Goal: Task Accomplishment & Management: Use online tool/utility

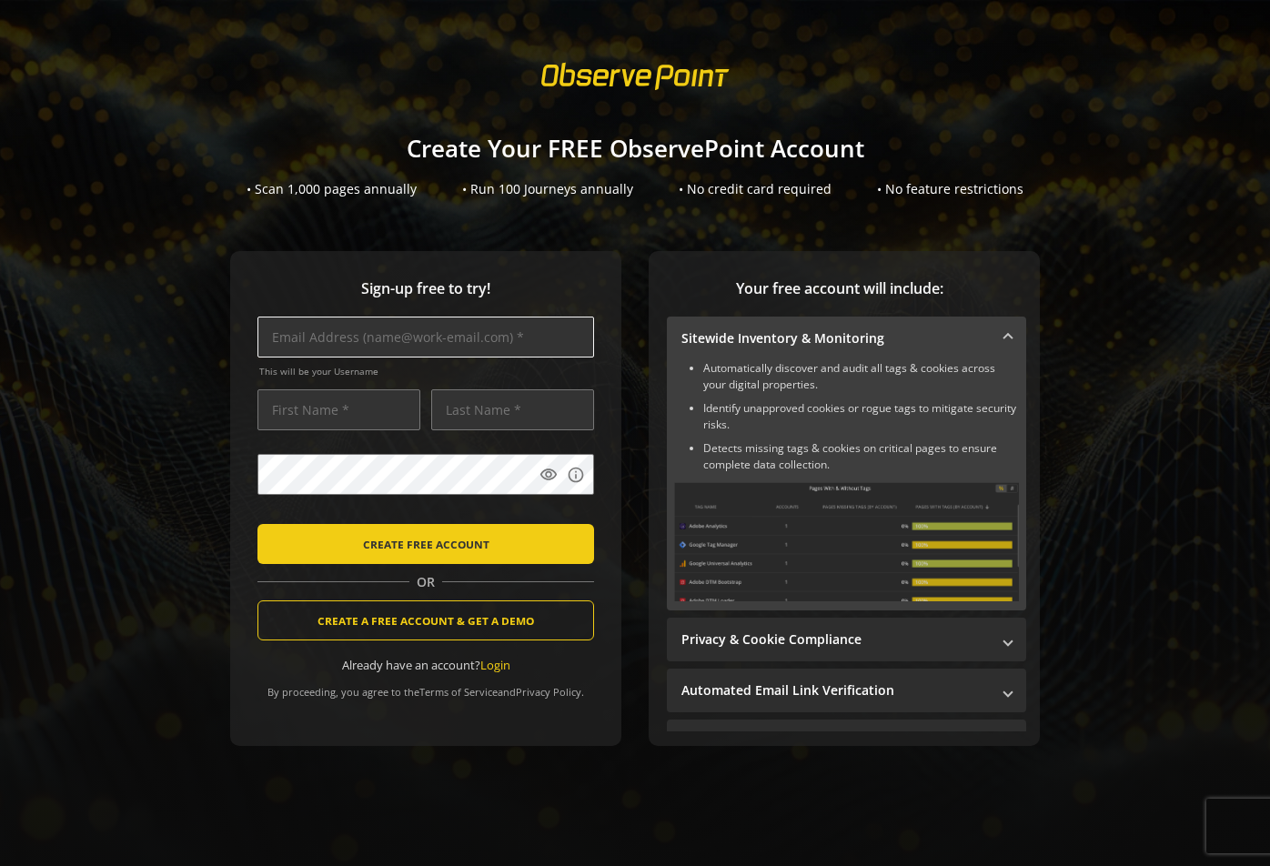
click at [412, 337] on input "text" at bounding box center [425, 337] width 337 height 41
type input "[PERSON_NAME][EMAIL_ADDRESS][DOMAIN_NAME]"
click at [349, 415] on input "text" at bounding box center [338, 409] width 163 height 41
type input "[PERSON_NAME]"
click at [509, 420] on input "text" at bounding box center [512, 409] width 163 height 41
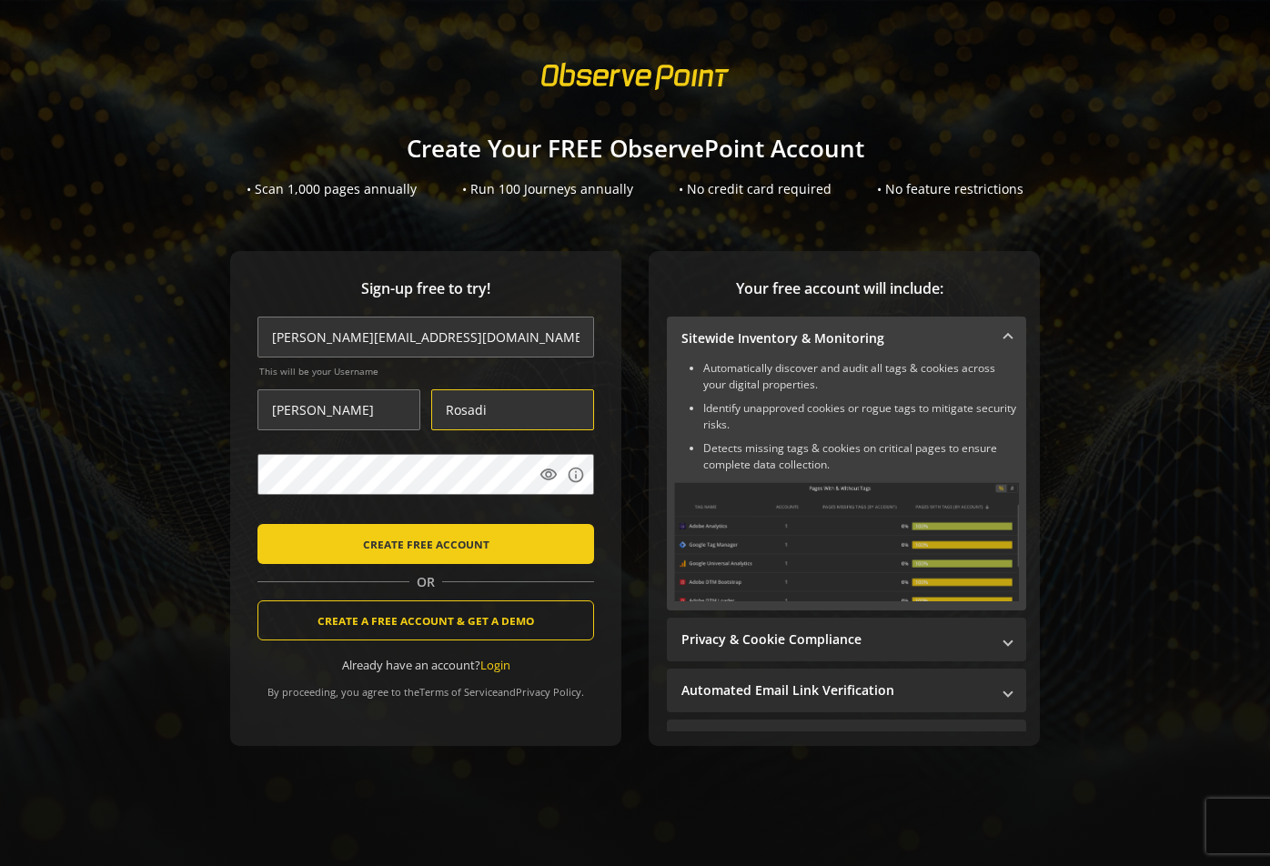
type input "Rosadi"
click at [1269, 471] on com-1password-button at bounding box center [1270, 433] width 0 height 866
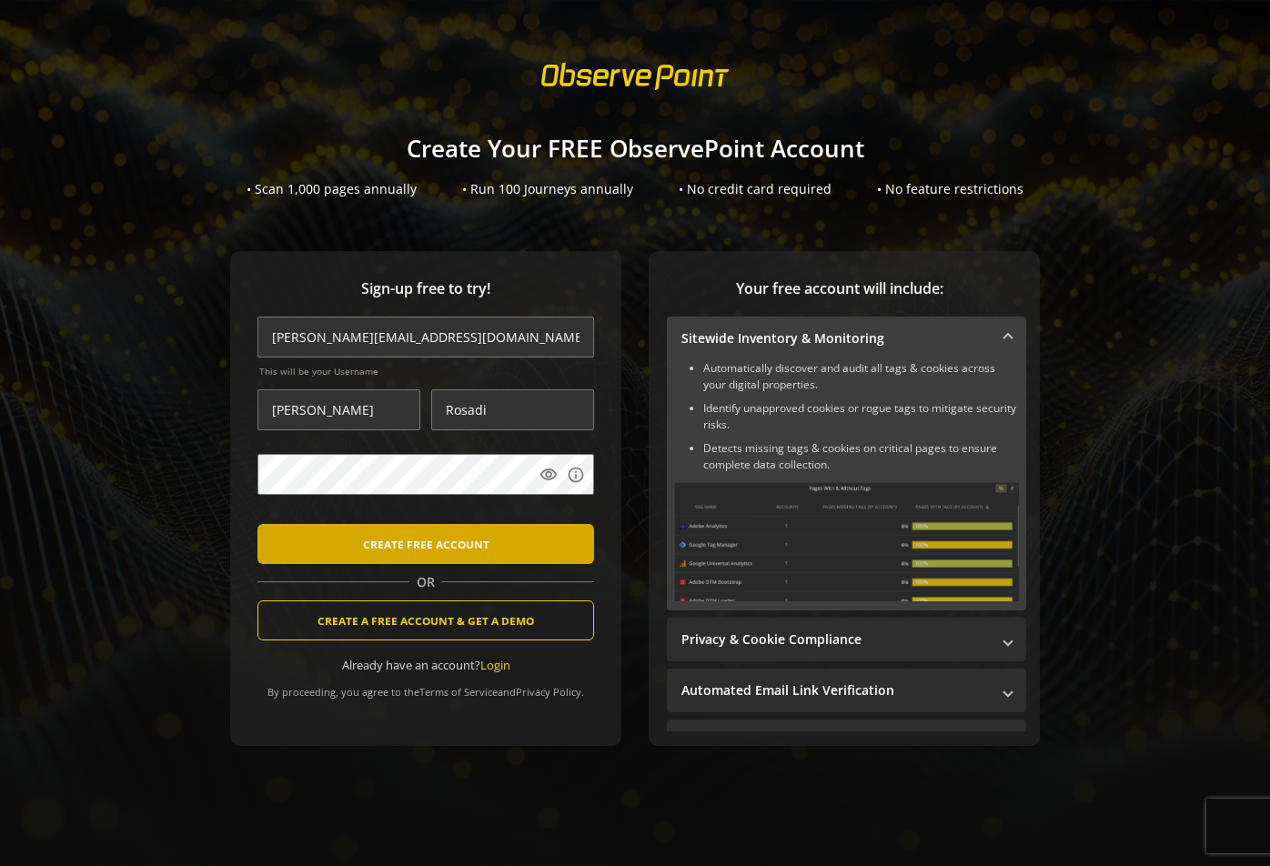
click at [454, 549] on span "CREATE FREE ACCOUNT" at bounding box center [426, 544] width 126 height 33
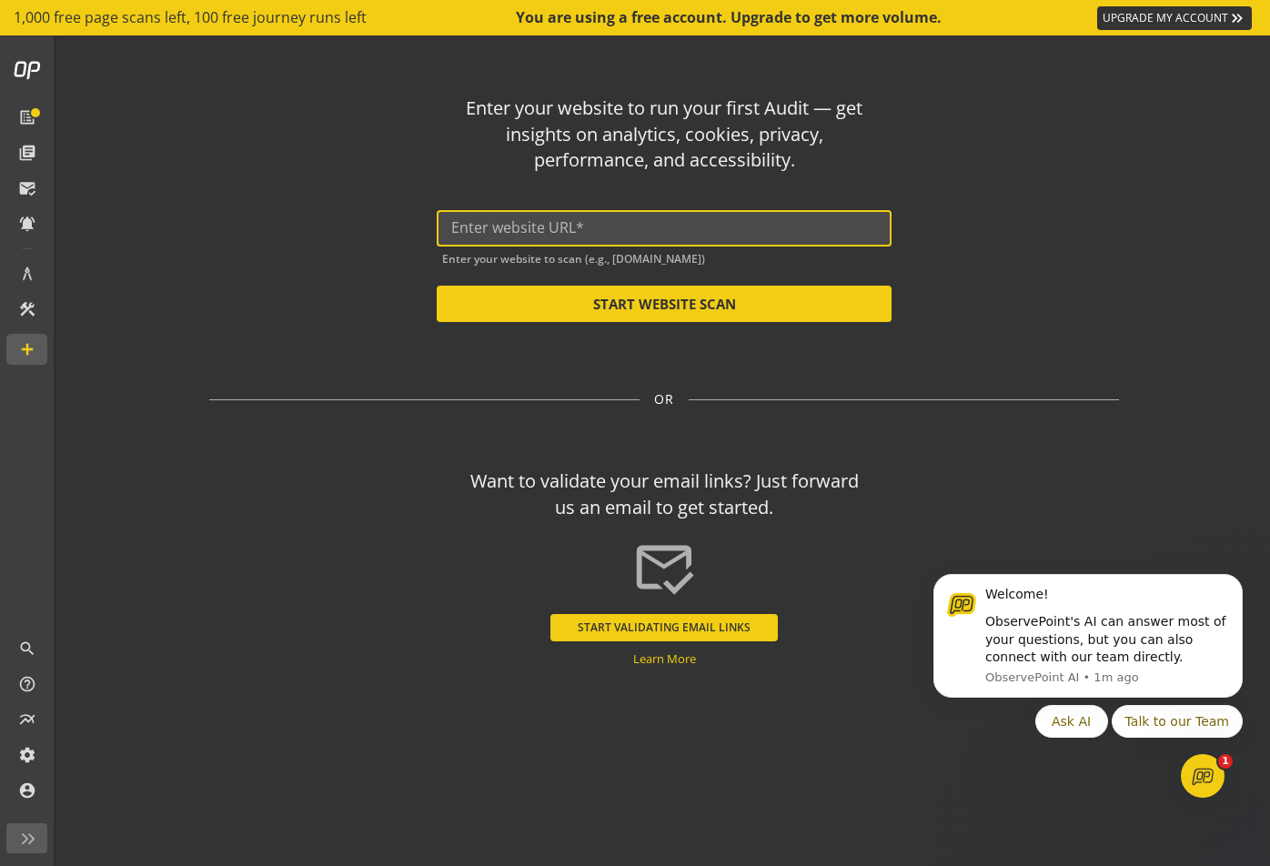
click at [628, 237] on input "text" at bounding box center [664, 227] width 426 height 17
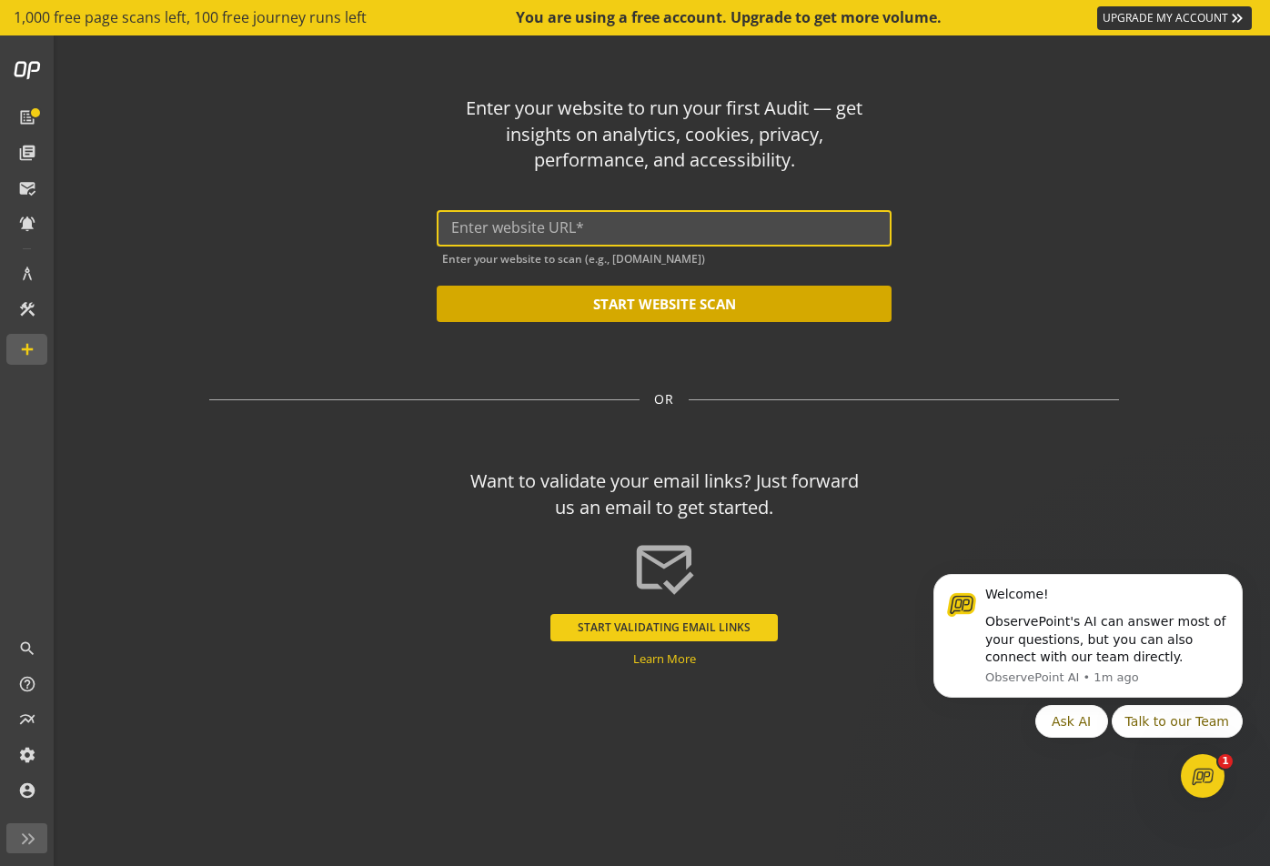
paste input "[URL][DOMAIN_NAME]"
type input "[URL][DOMAIN_NAME]"
click at [629, 306] on button "START WEBSITE SCAN" at bounding box center [664, 304] width 455 height 36
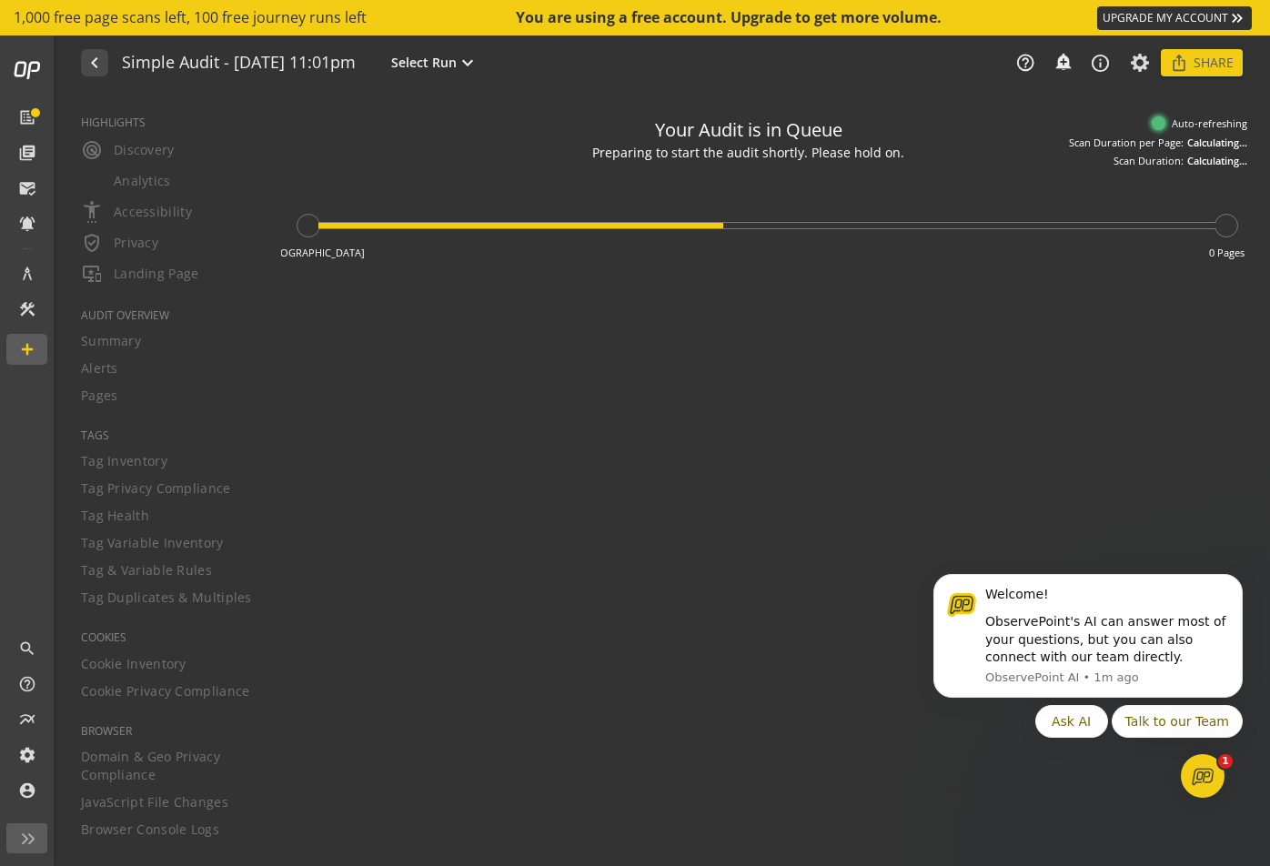
type textarea "Notes can include: -a description of what this audit is validating -changes in …"
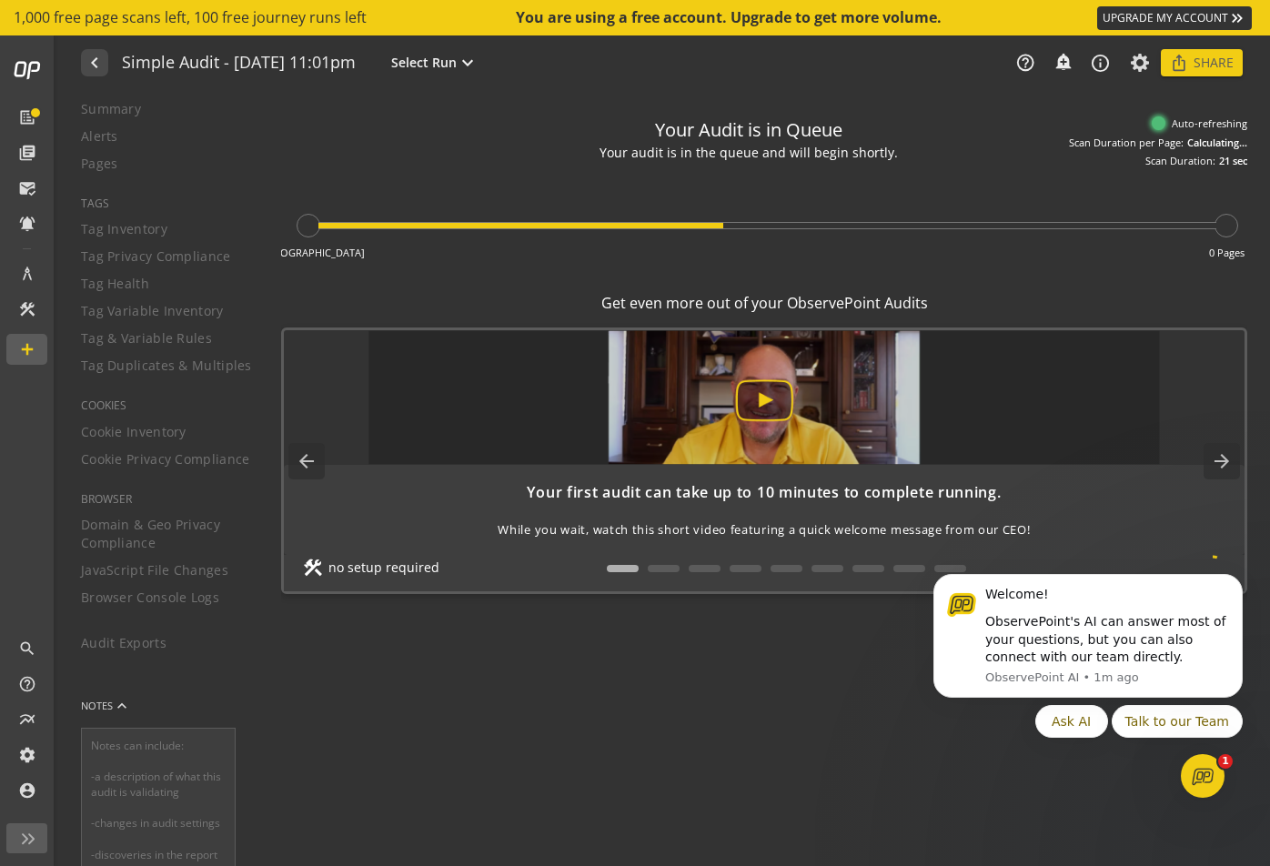
scroll to position [318, 0]
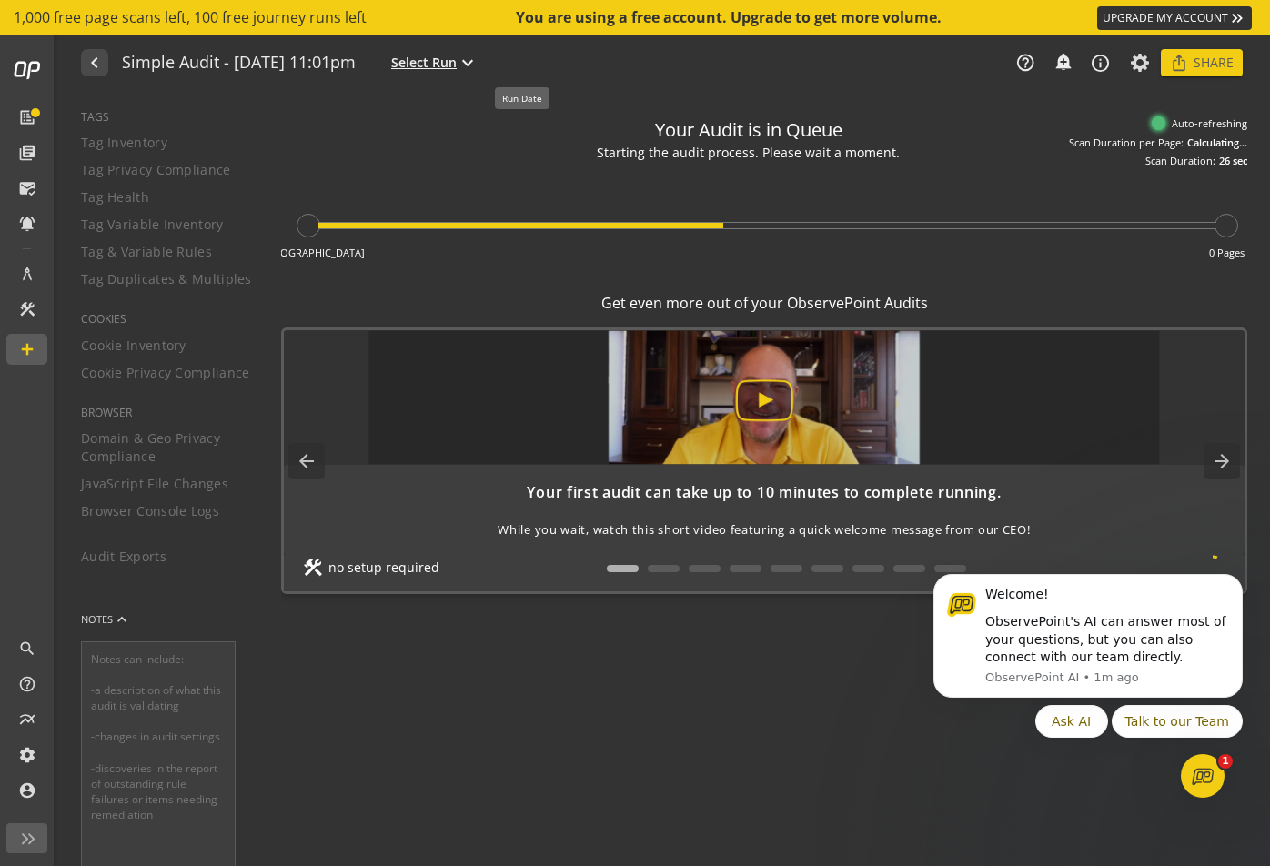
click at [457, 63] on span "Select Run" at bounding box center [423, 63] width 65 height 18
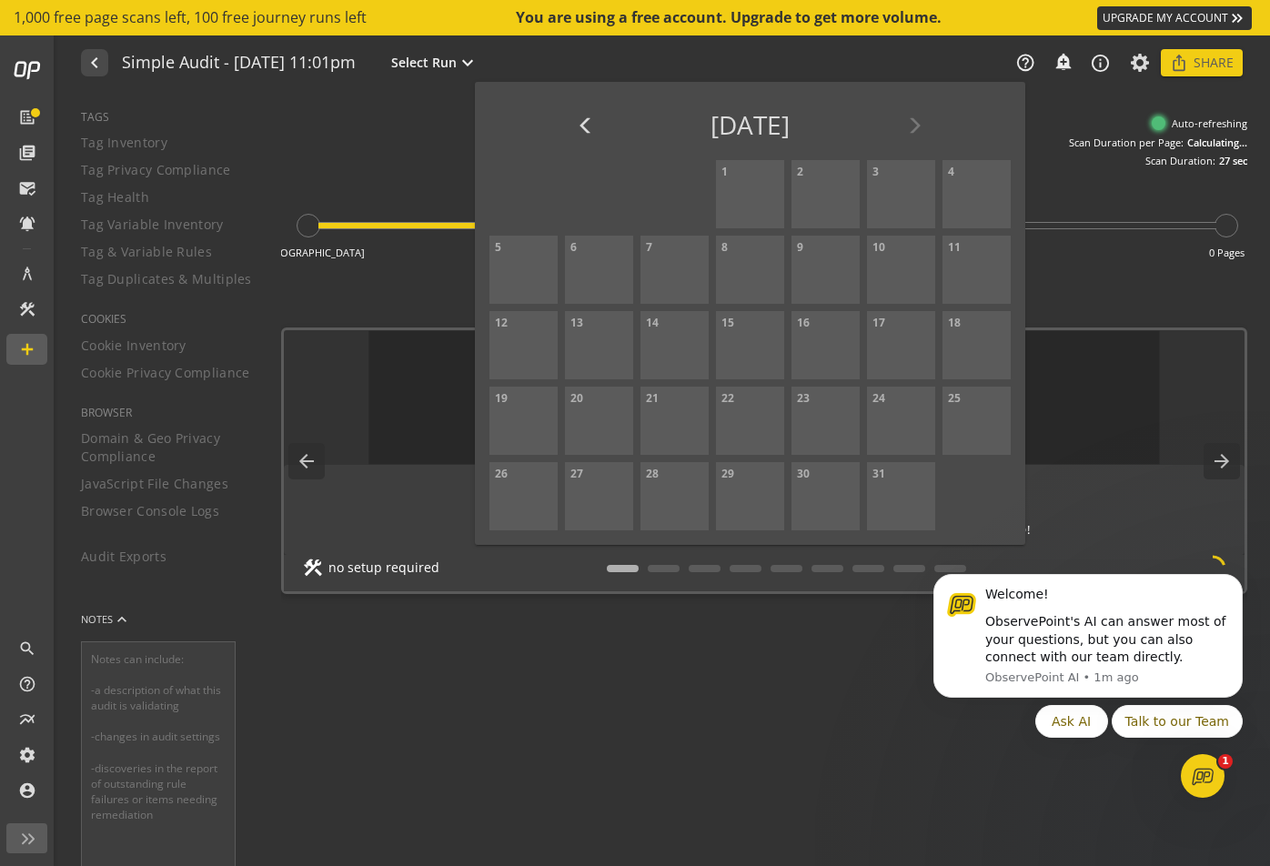
click at [420, 146] on div at bounding box center [635, 433] width 1270 height 866
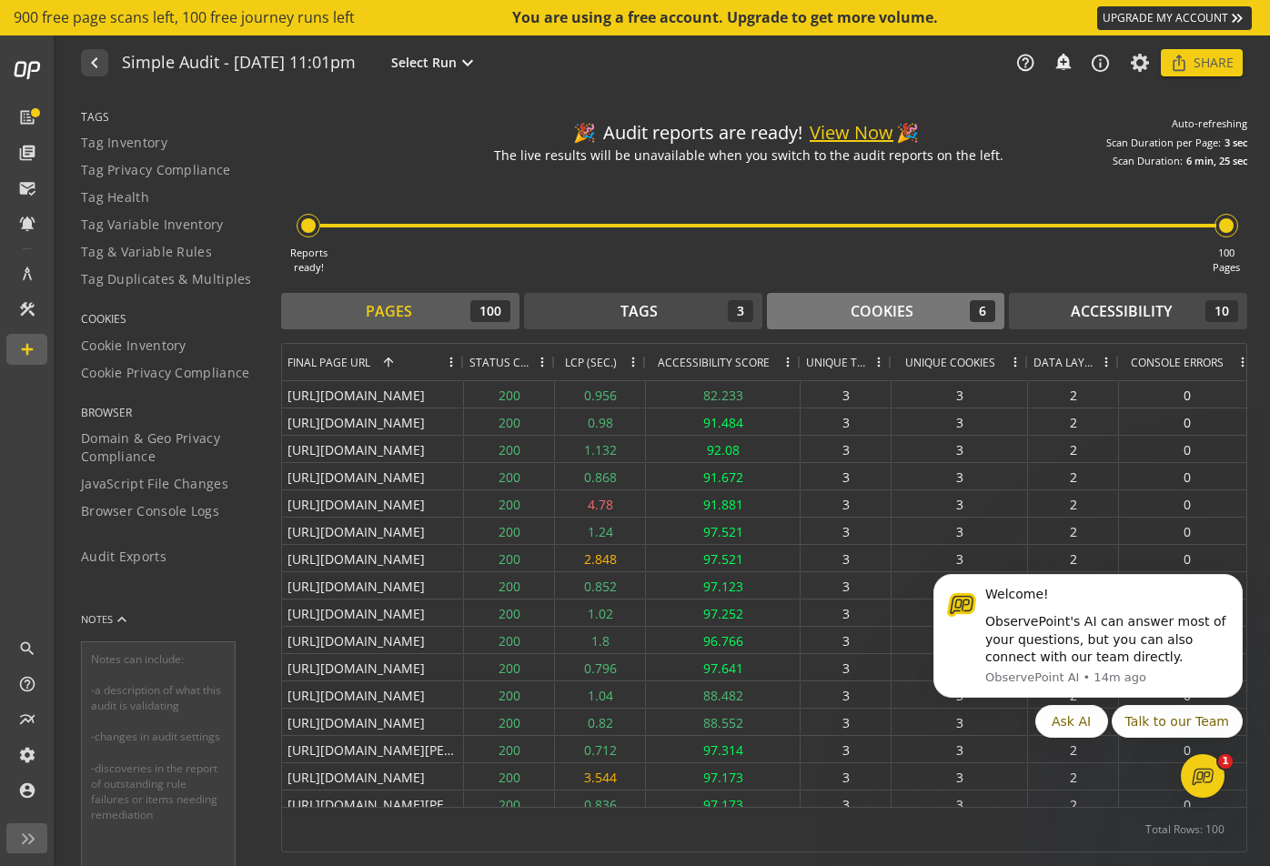
click at [891, 317] on div "Cookies" at bounding box center [882, 311] width 63 height 21
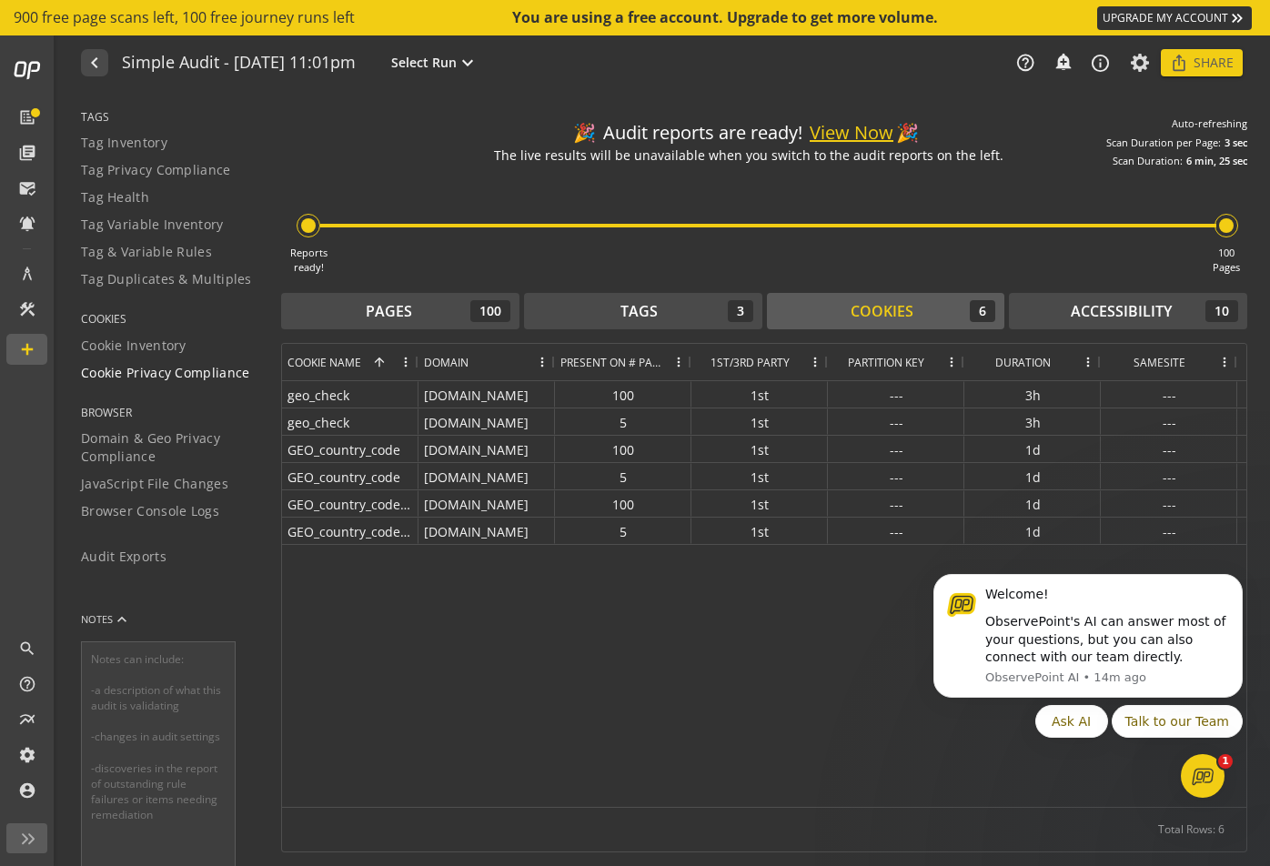
click at [152, 368] on span "Cookie Privacy Compliance" at bounding box center [165, 373] width 169 height 18
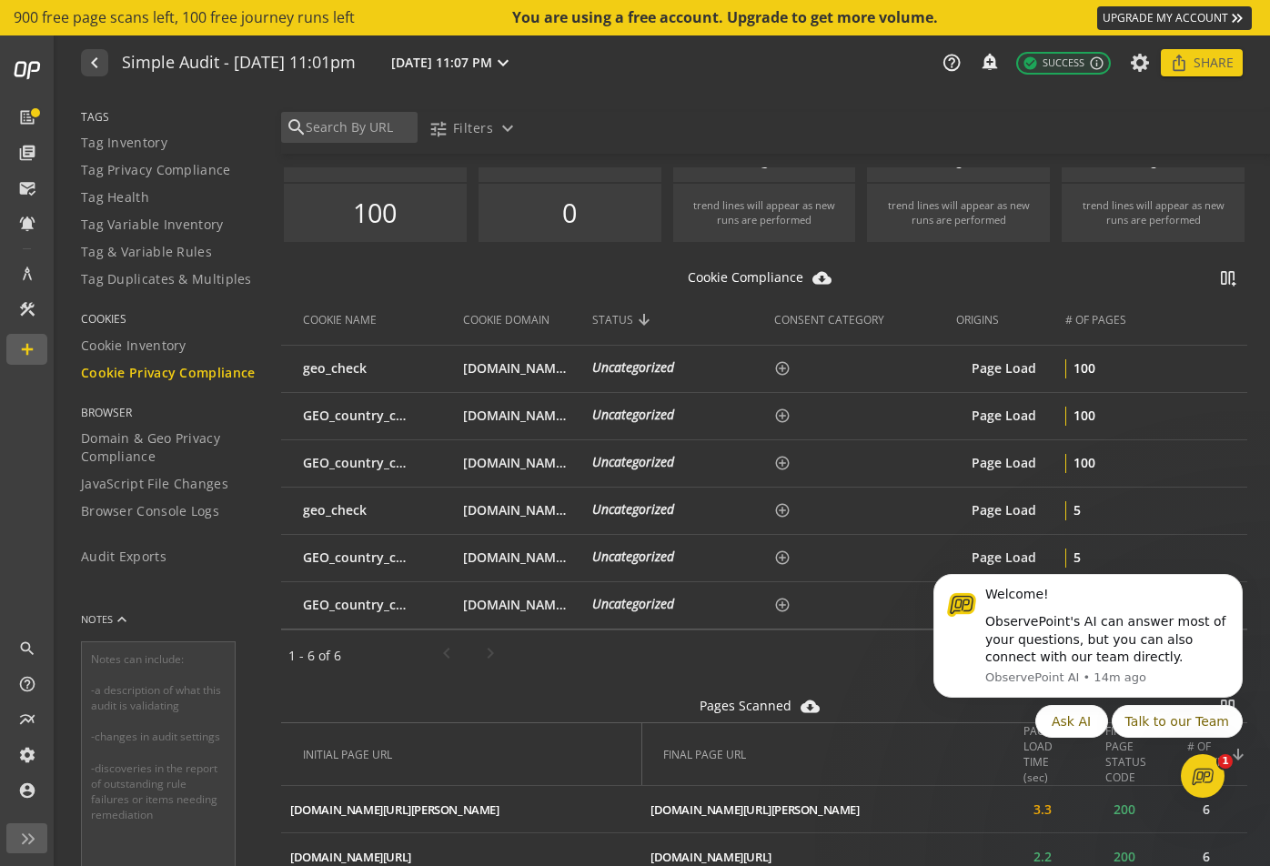
scroll to position [116, 0]
click at [176, 440] on span "Domain & Geo Privacy Compliance" at bounding box center [169, 447] width 177 height 36
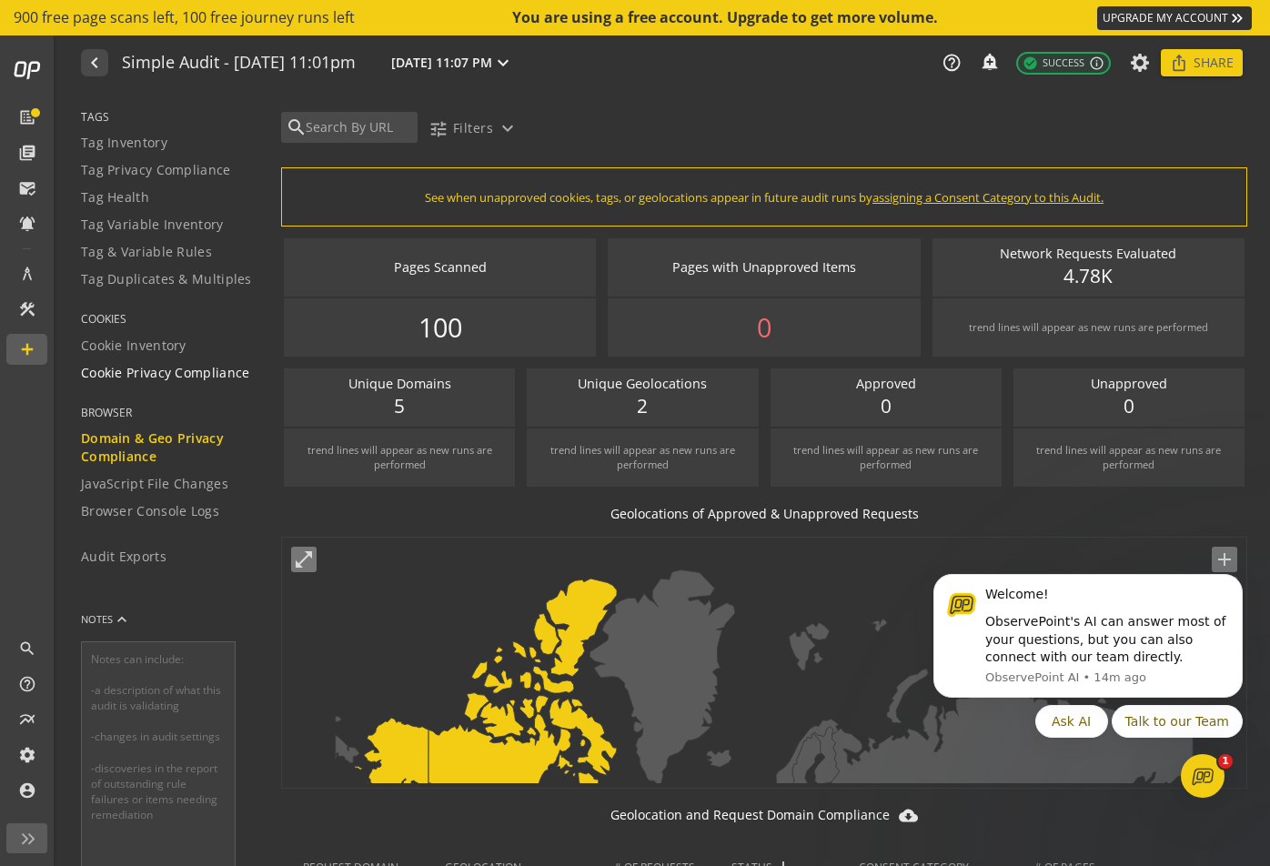
click at [165, 378] on span "Cookie Privacy Compliance" at bounding box center [165, 373] width 169 height 18
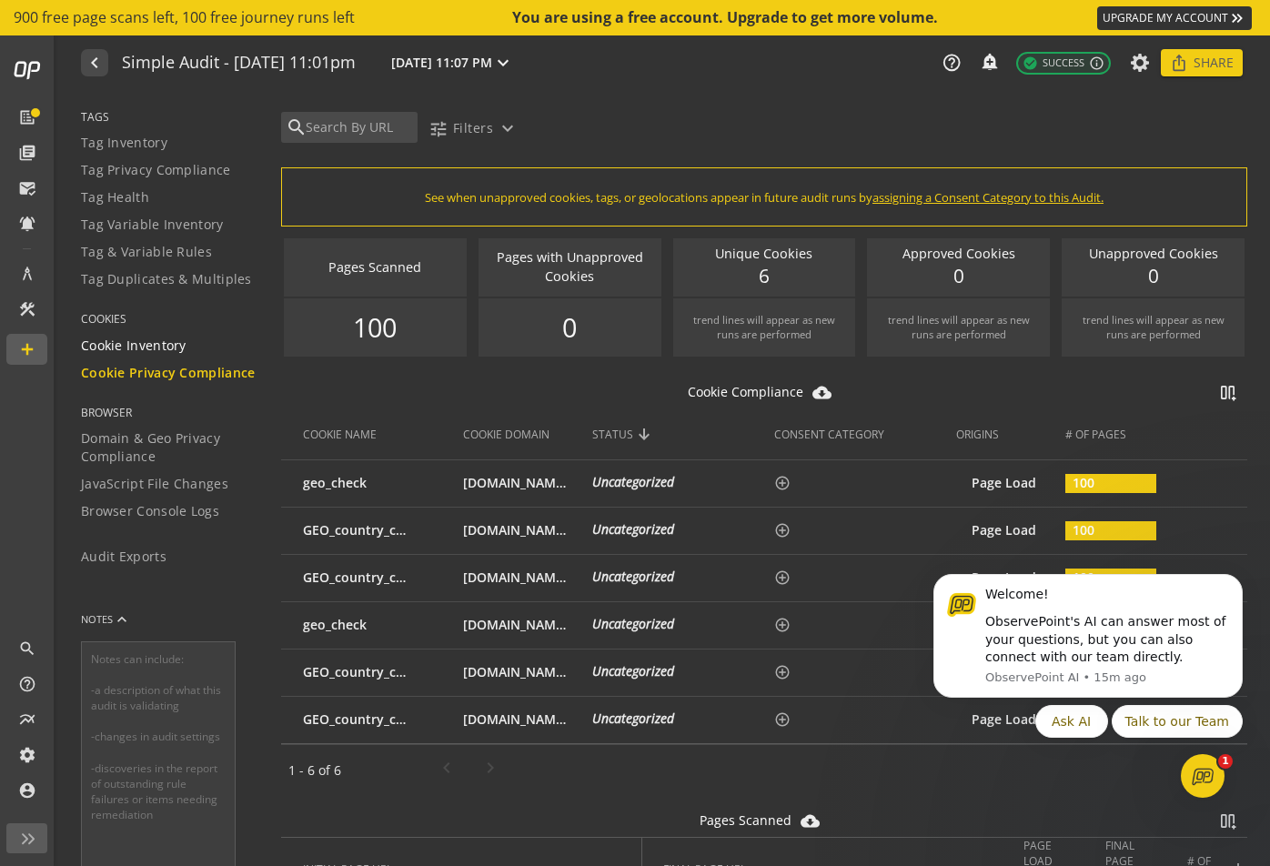
click at [182, 347] on span "Cookie Inventory" at bounding box center [134, 346] width 106 height 18
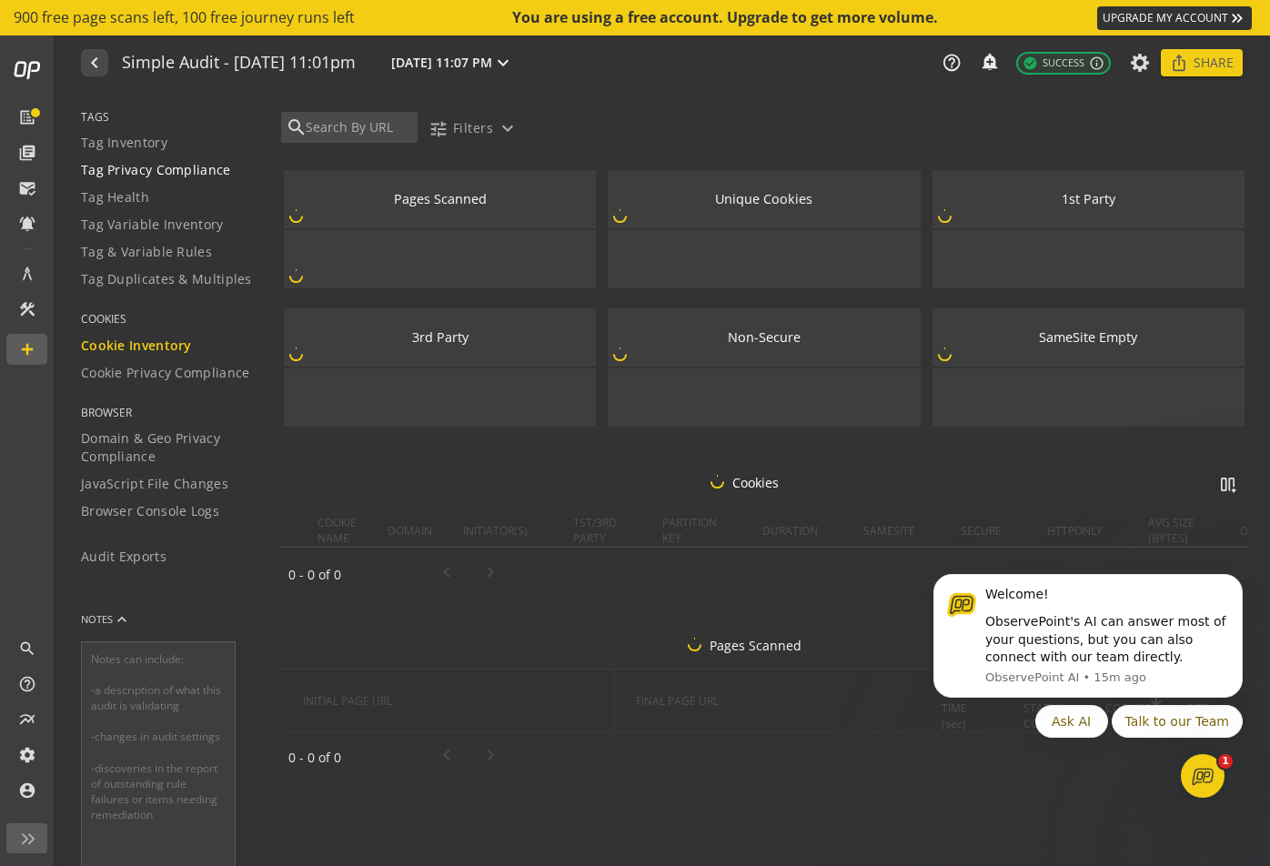
click at [186, 174] on span "Tag Privacy Compliance" at bounding box center [156, 170] width 150 height 18
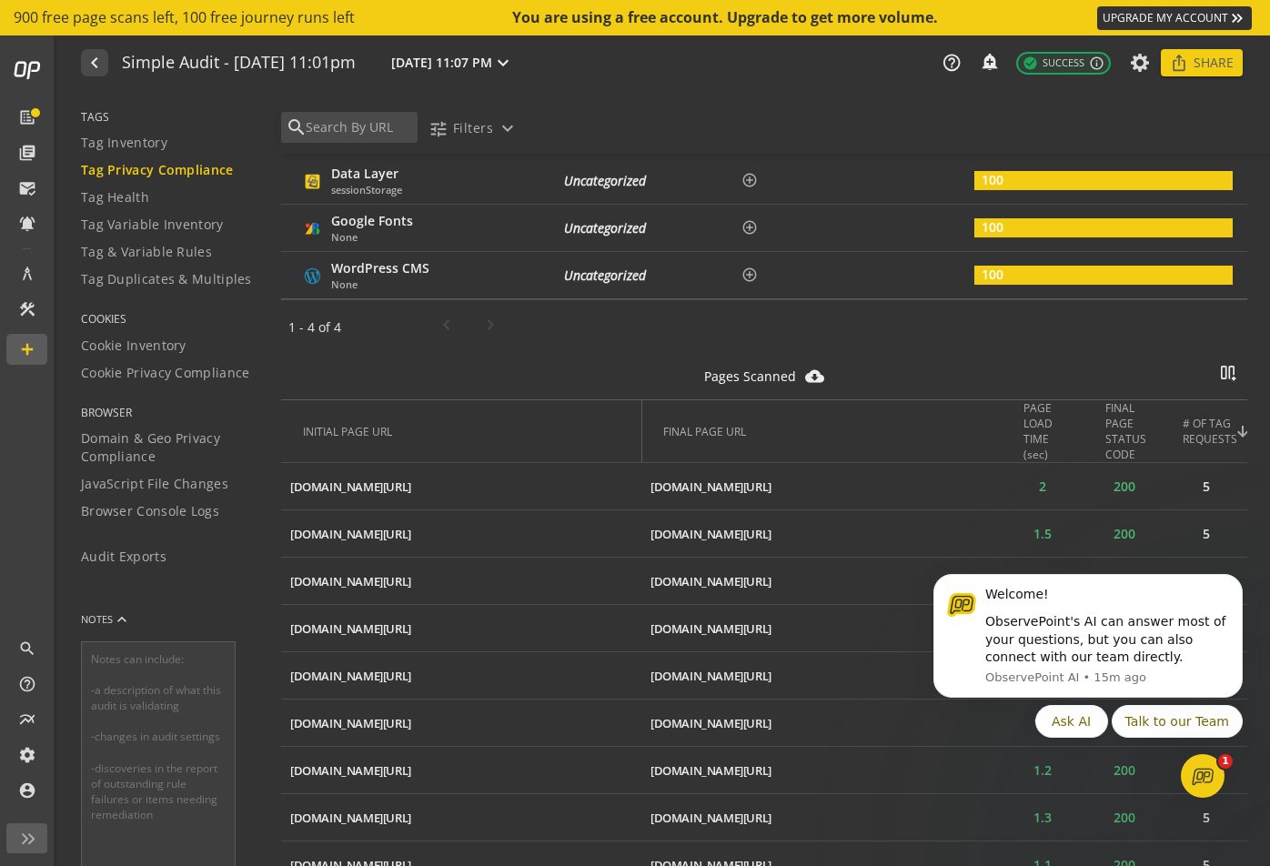
scroll to position [420, 0]
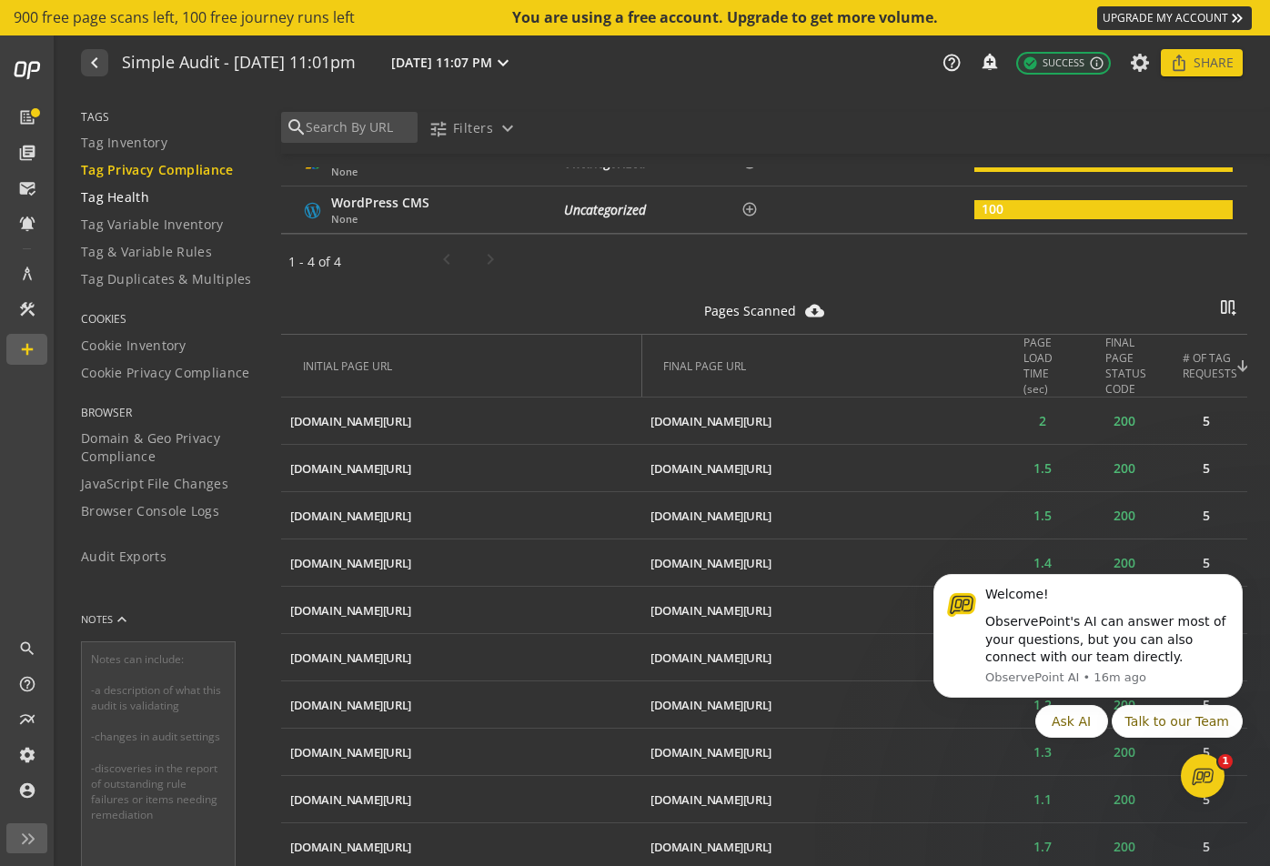
click at [119, 201] on span "Tag Health" at bounding box center [115, 197] width 68 height 18
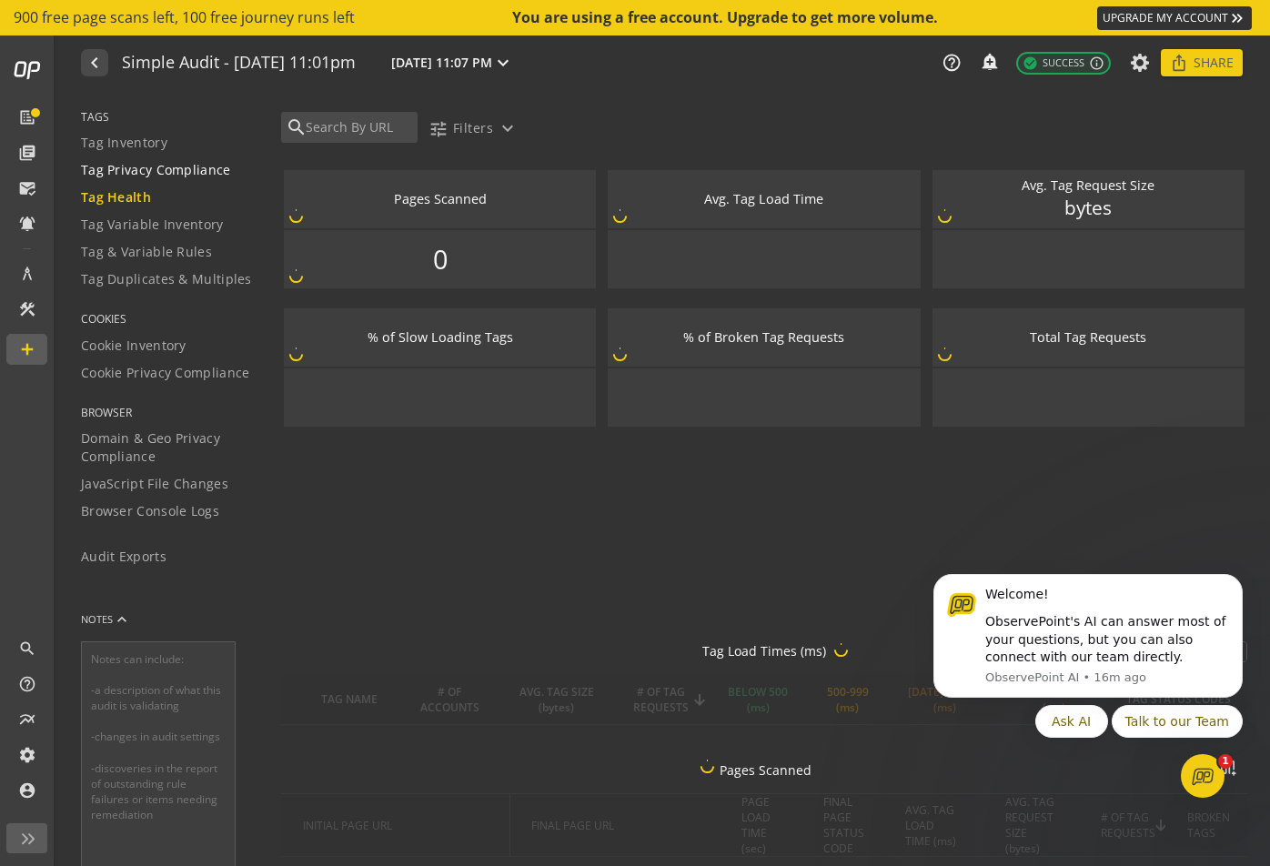
click at [146, 171] on span "Tag Privacy Compliance" at bounding box center [156, 170] width 150 height 18
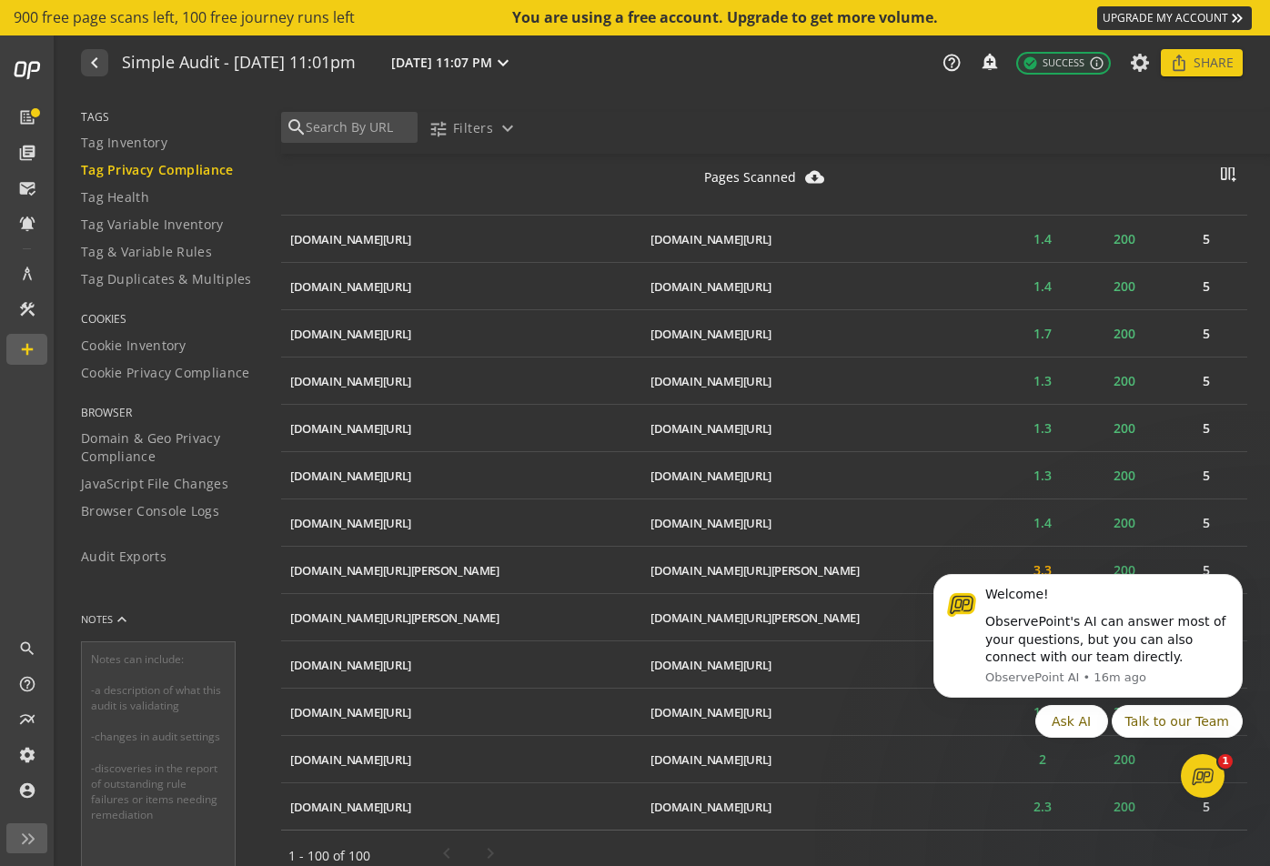
scroll to position [4735, 0]
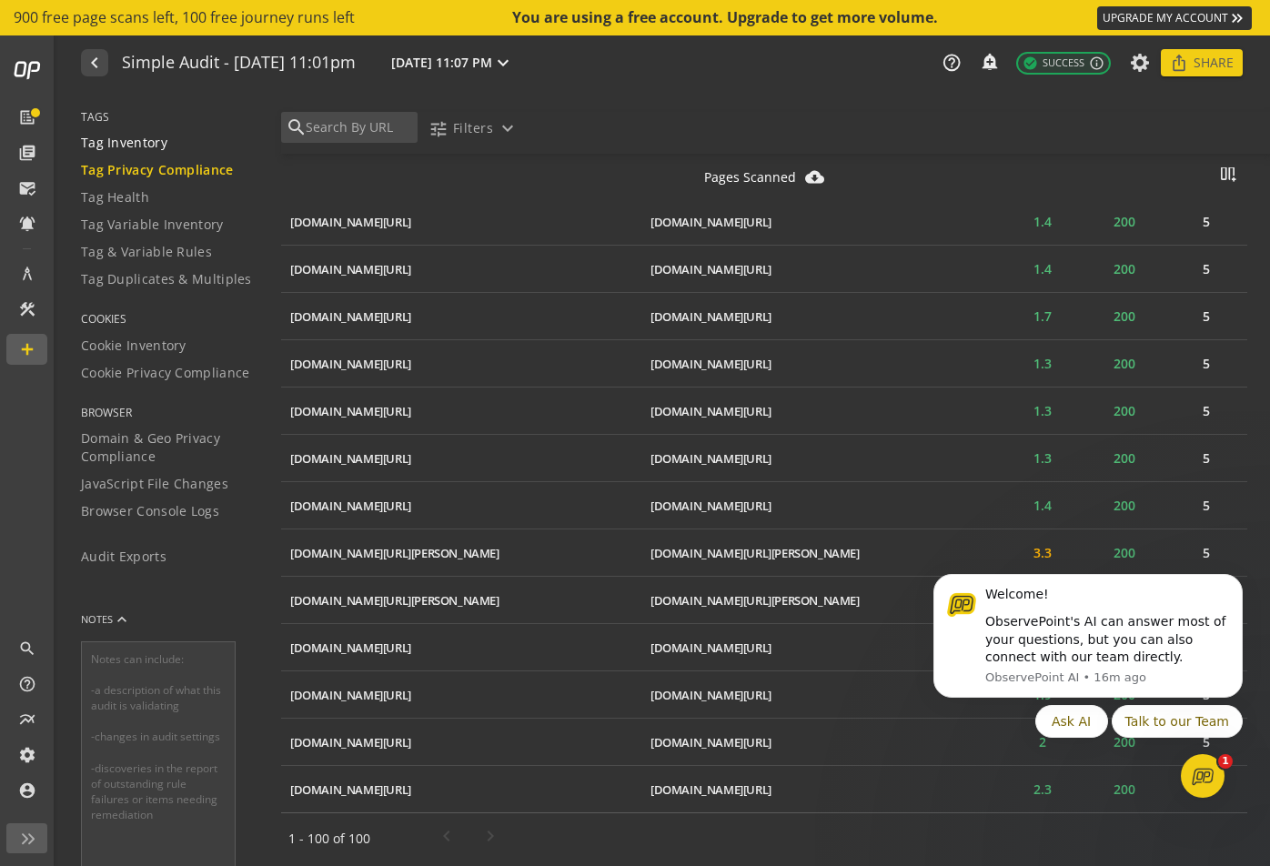
click at [151, 140] on span "Tag Inventory" at bounding box center [124, 143] width 86 height 18
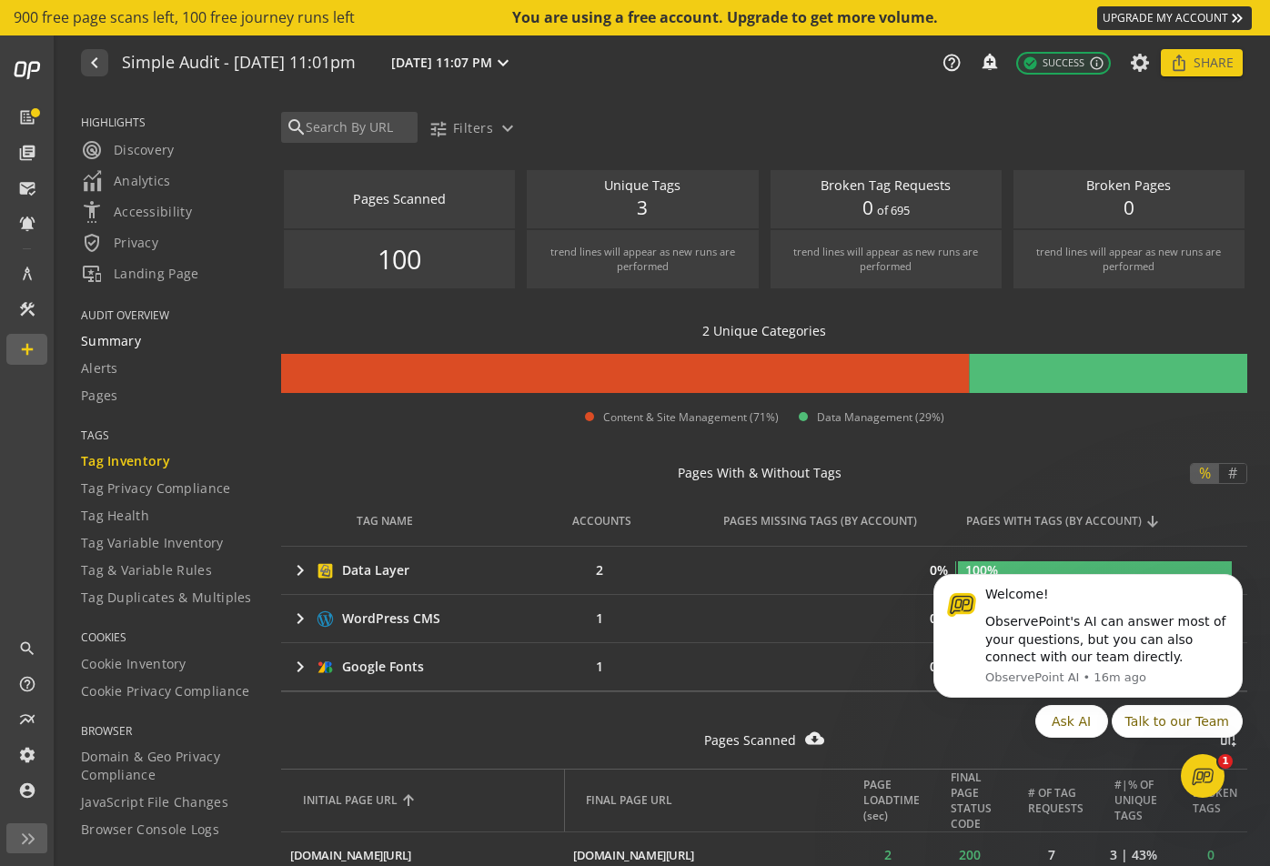
click at [135, 345] on span "Summary" at bounding box center [111, 341] width 60 height 18
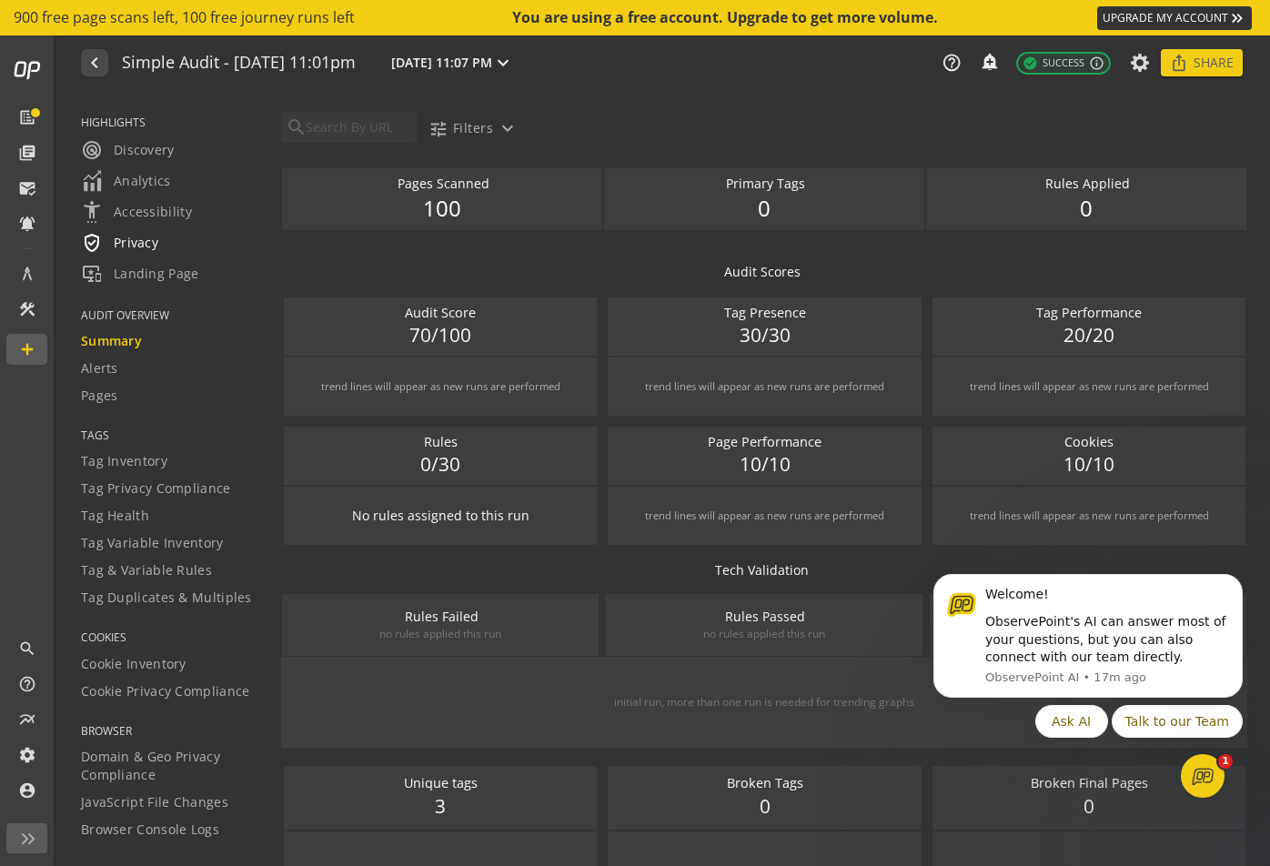
click at [139, 243] on span "verified_user Privacy" at bounding box center [119, 243] width 77 height 22
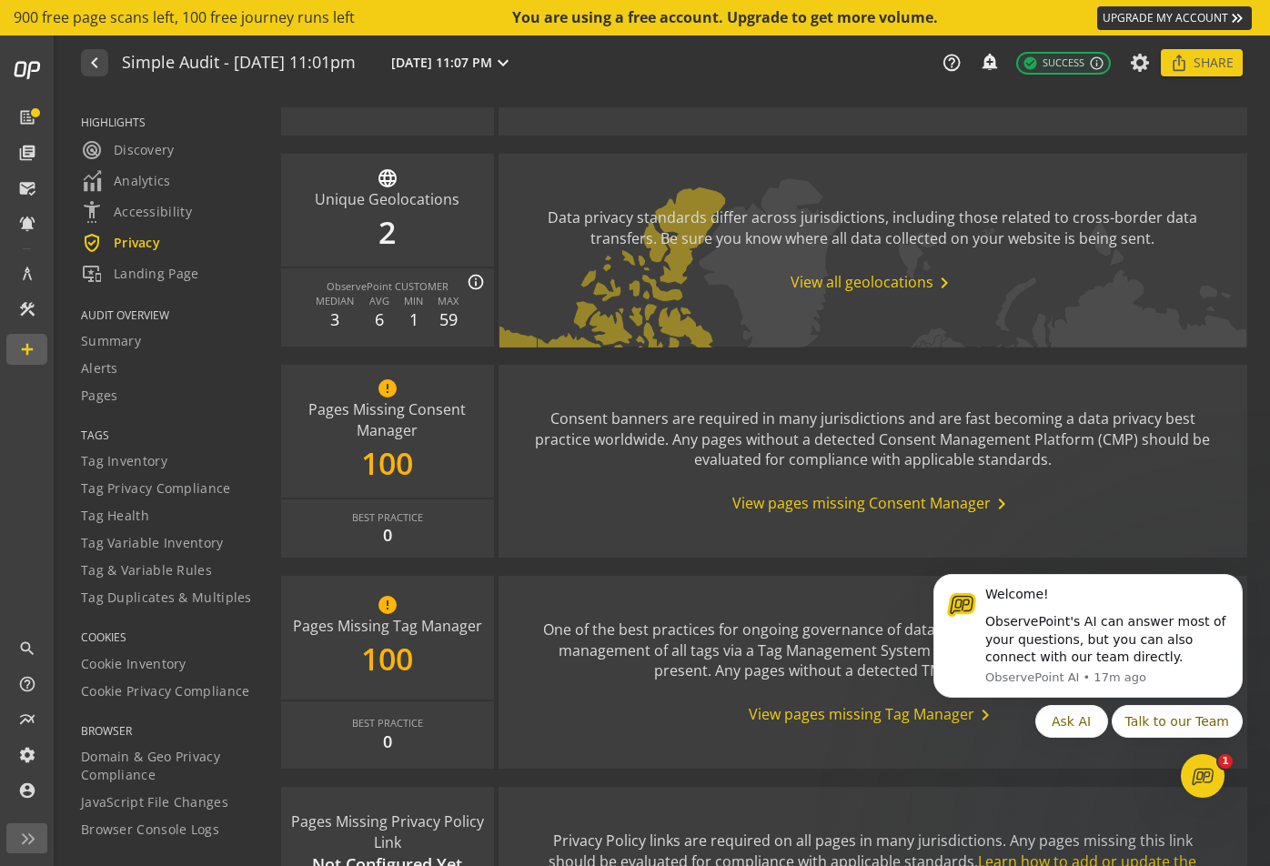
scroll to position [1096, 0]
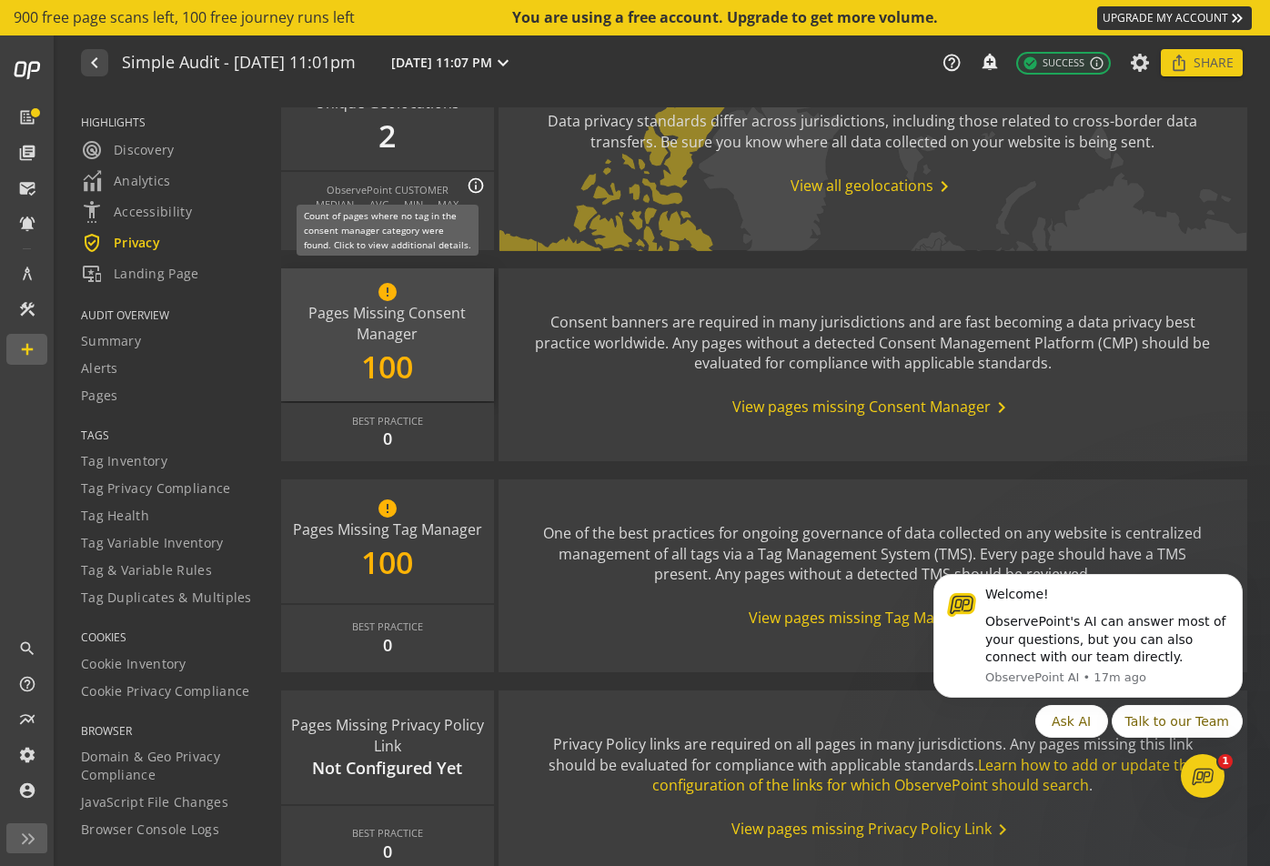
click at [383, 368] on div "error Pages Missing Consent Manager 100" at bounding box center [387, 334] width 213 height 133
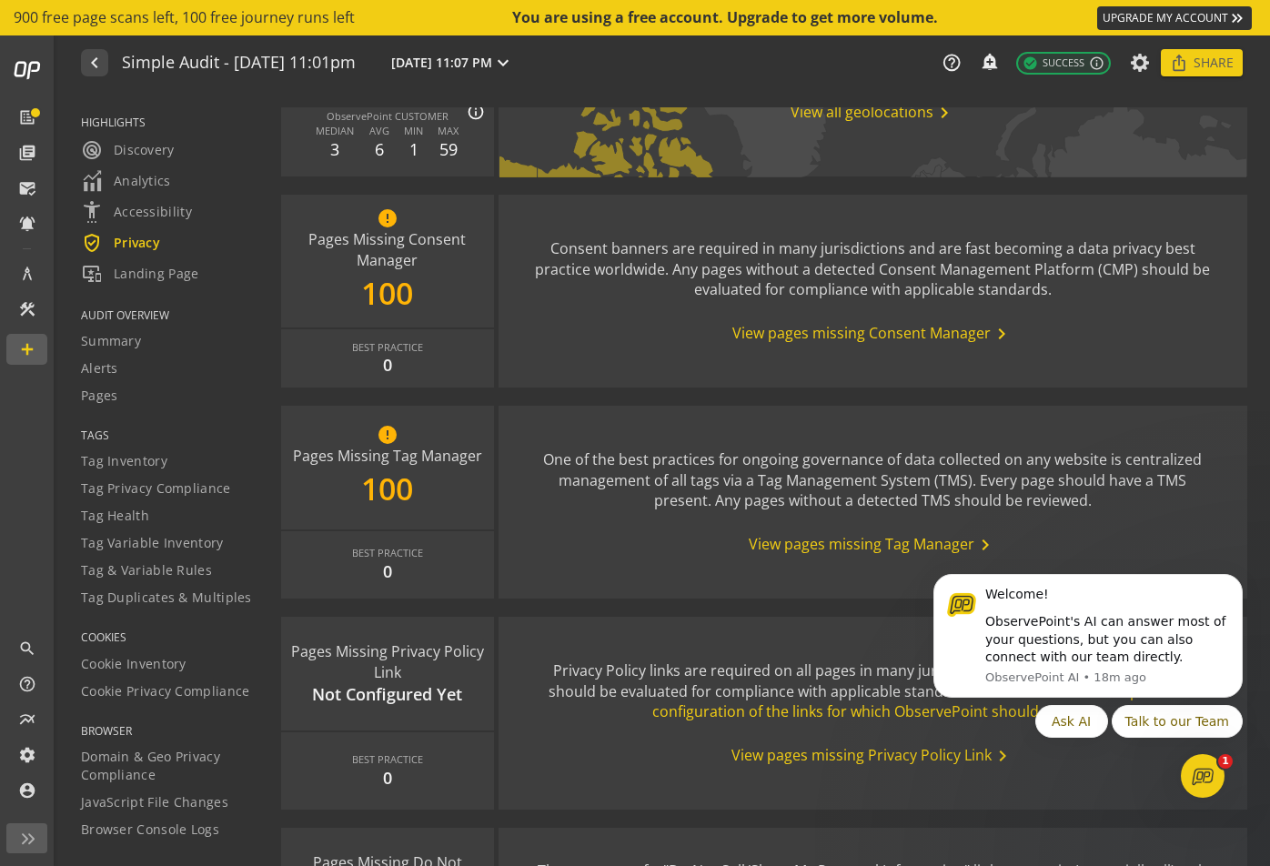
scroll to position [1160, 0]
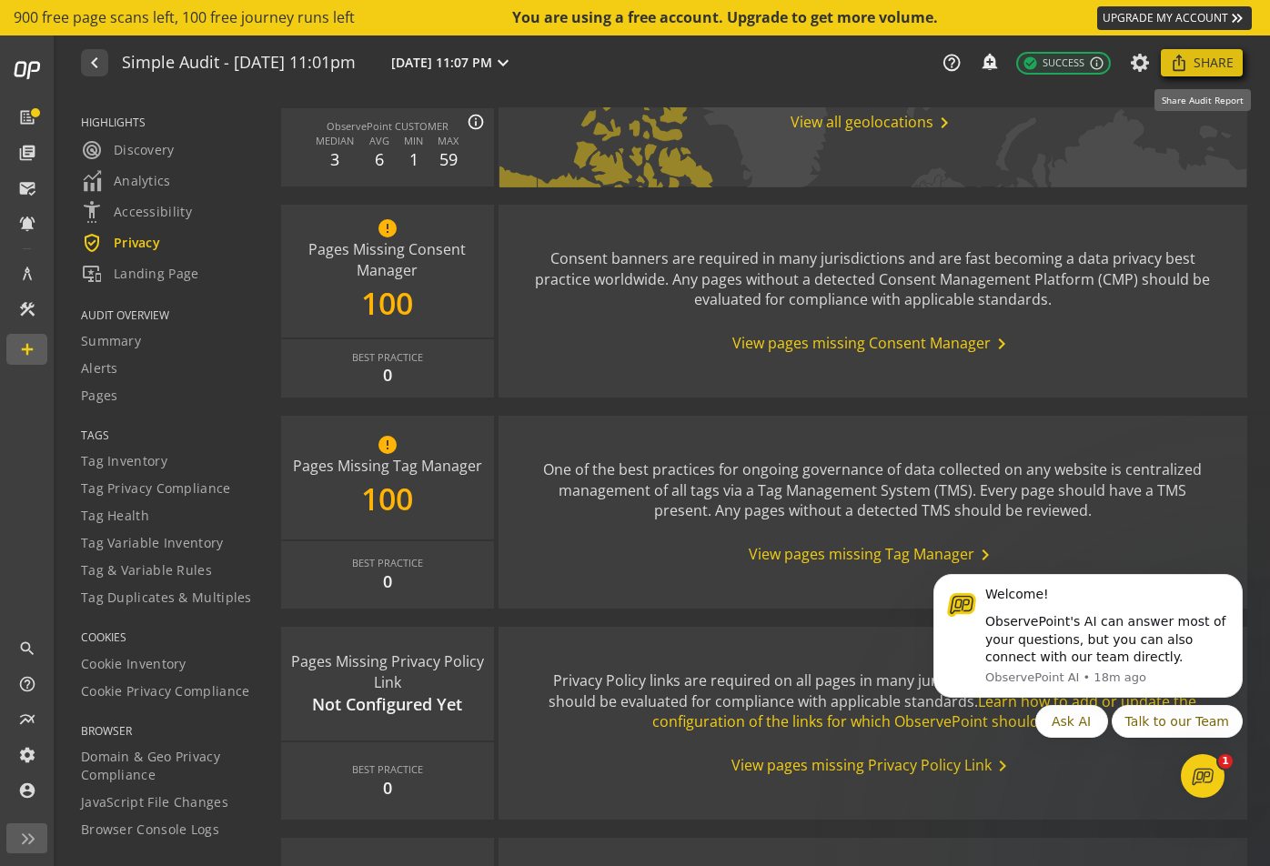
click at [1204, 68] on span "Share" at bounding box center [1213, 62] width 40 height 33
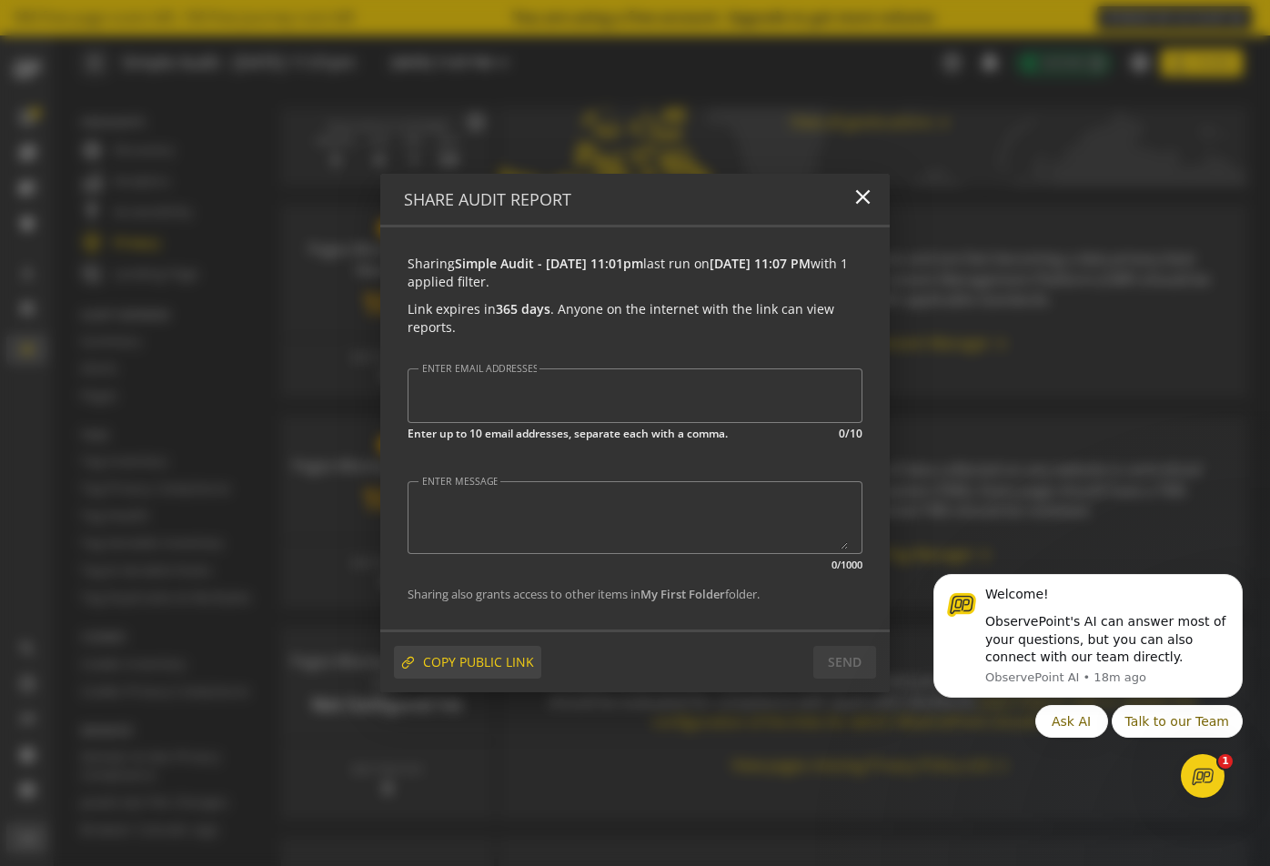
click at [473, 657] on span "COPY PUBLIC LINK" at bounding box center [478, 662] width 111 height 33
